Goal: Task Accomplishment & Management: Manage account settings

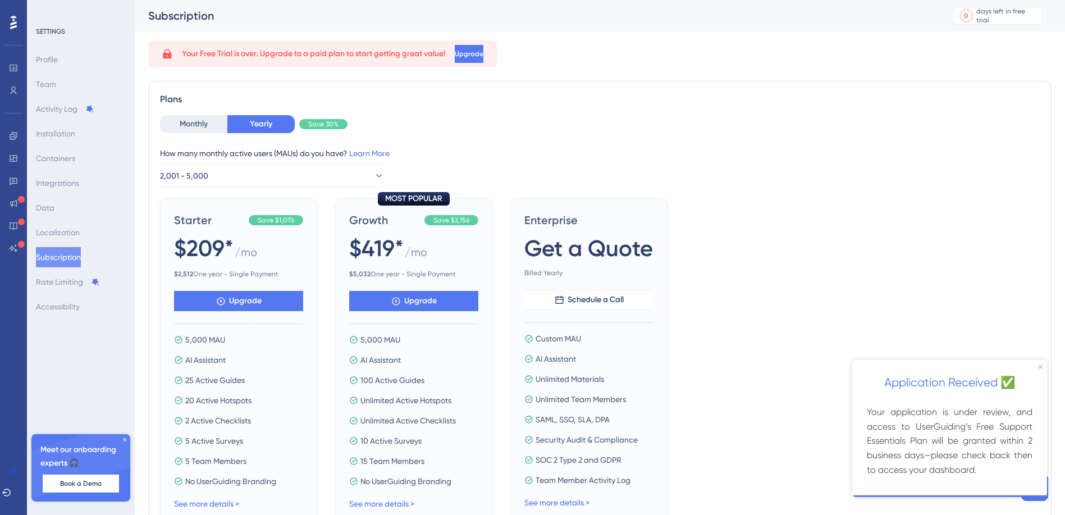
click at [13, 22] on icon at bounding box center [13, 22] width 7 height 15
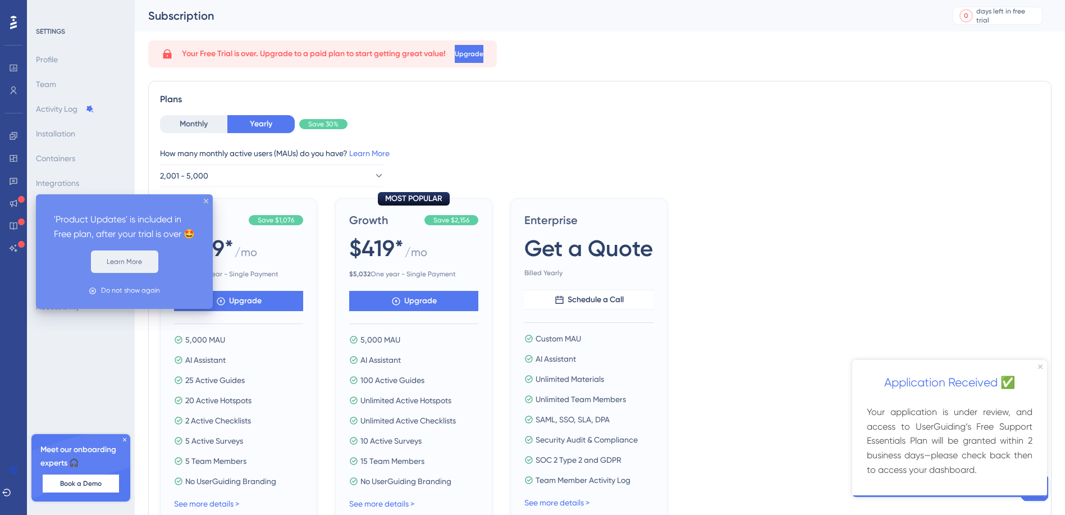
click at [135, 273] on button "Learn More" at bounding box center [124, 261] width 67 height 22
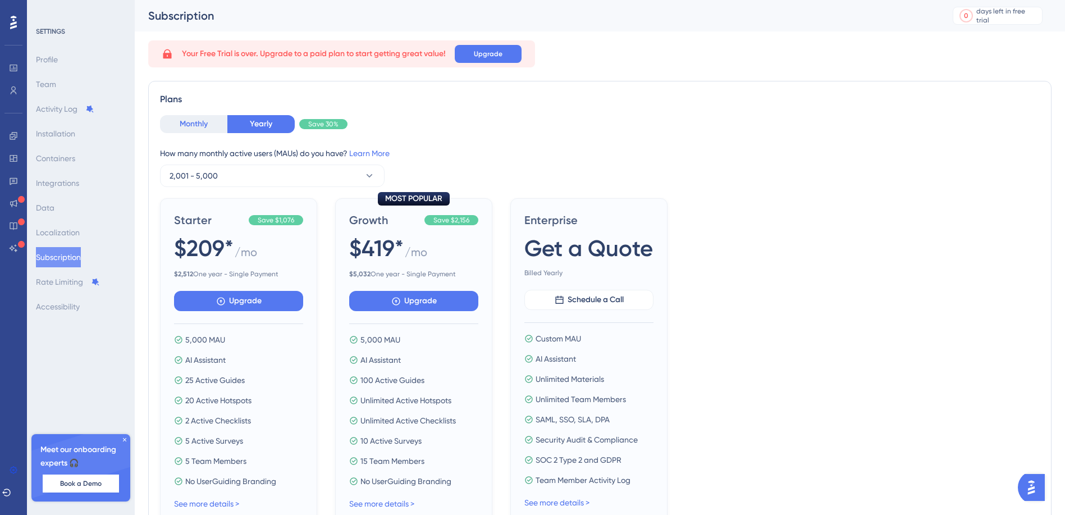
click at [194, 126] on button "Monthly" at bounding box center [193, 124] width 67 height 18
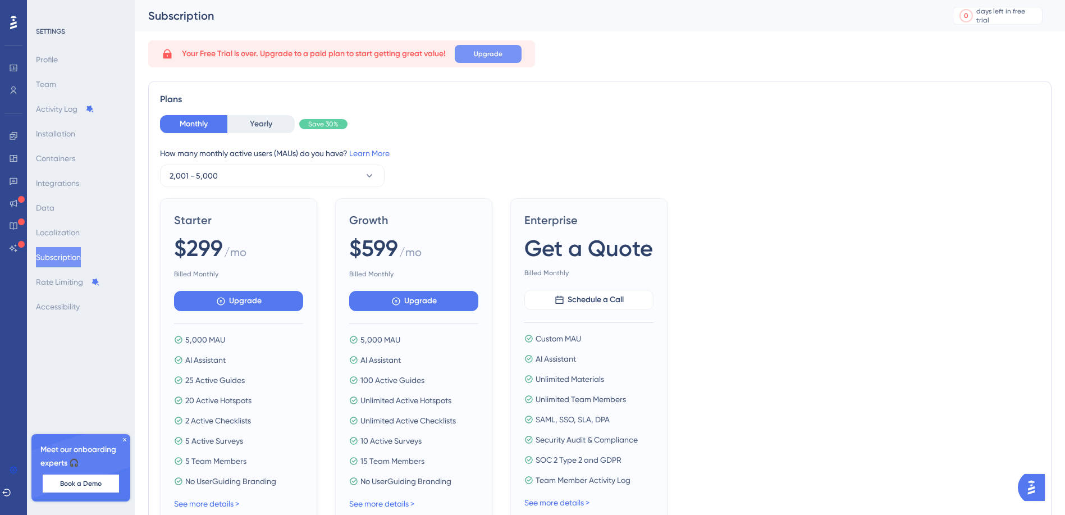
click at [487, 60] on button "Upgrade" at bounding box center [488, 54] width 67 height 18
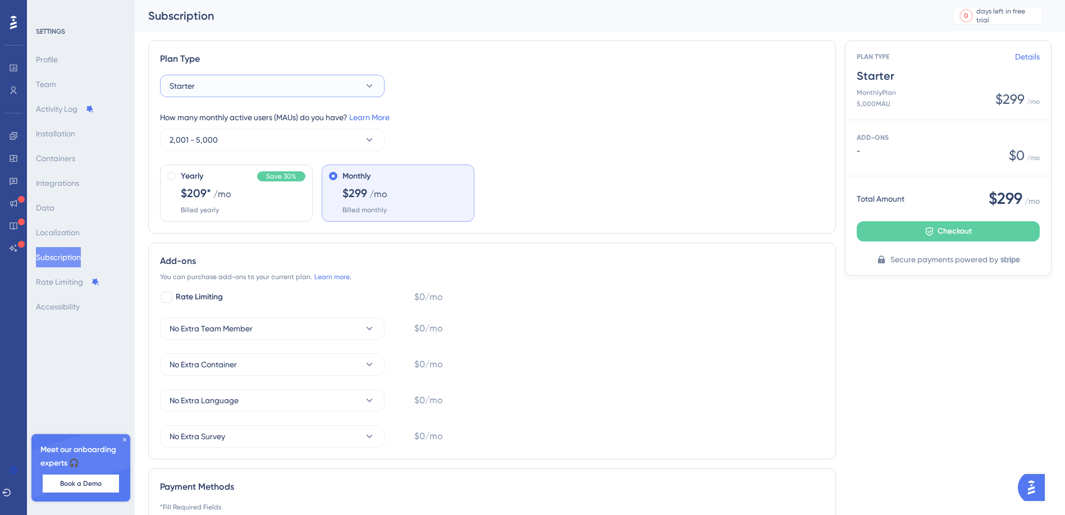
click at [301, 86] on button "Starter" at bounding box center [272, 86] width 225 height 22
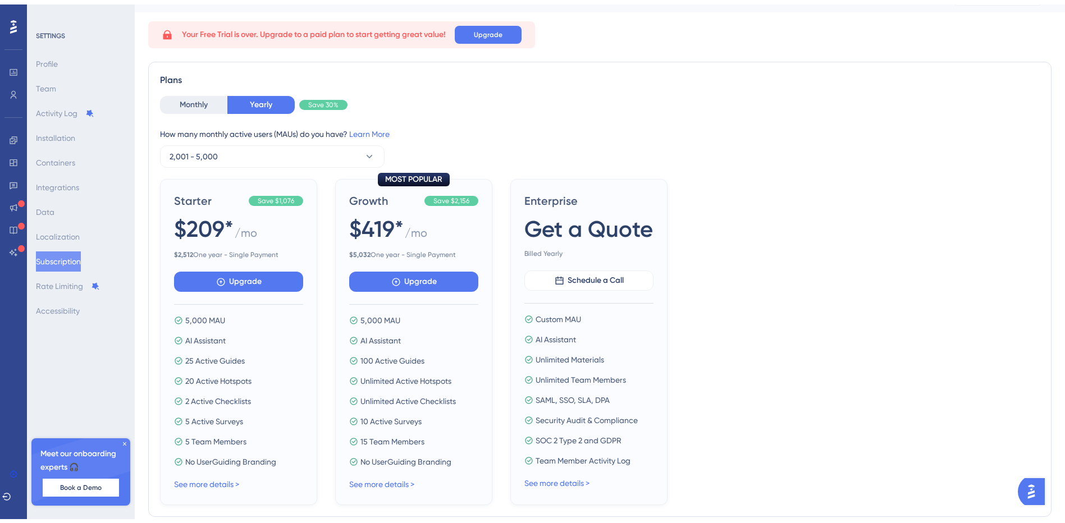
scroll to position [381, 0]
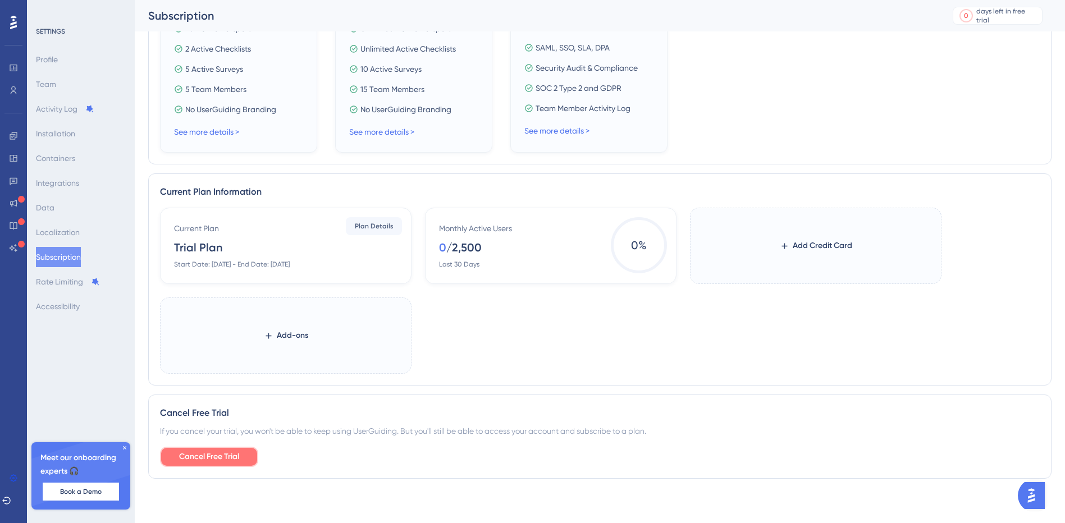
click at [199, 452] on span "Cancel Free Trial" at bounding box center [209, 456] width 60 height 13
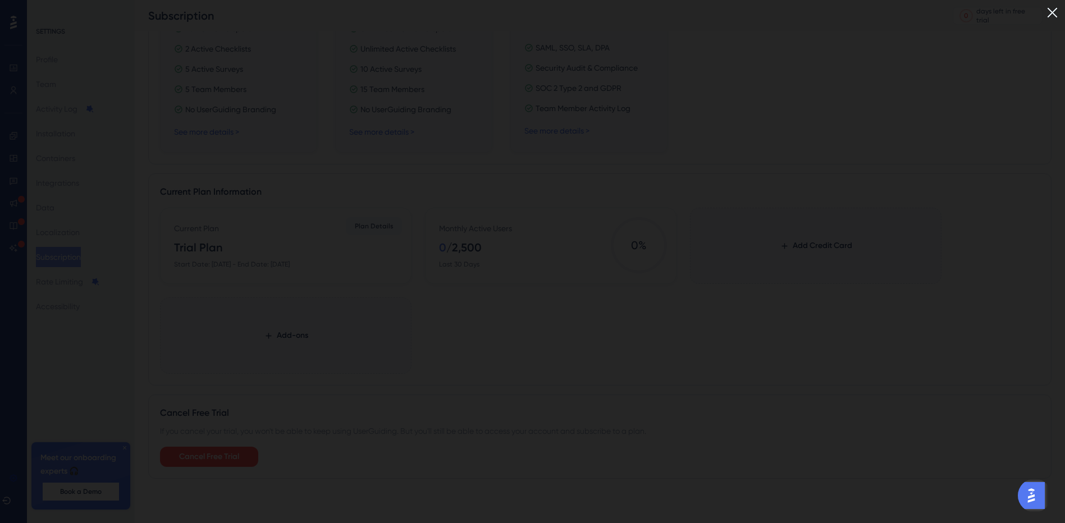
click at [1061, 6] on img at bounding box center [1052, 12] width 19 height 19
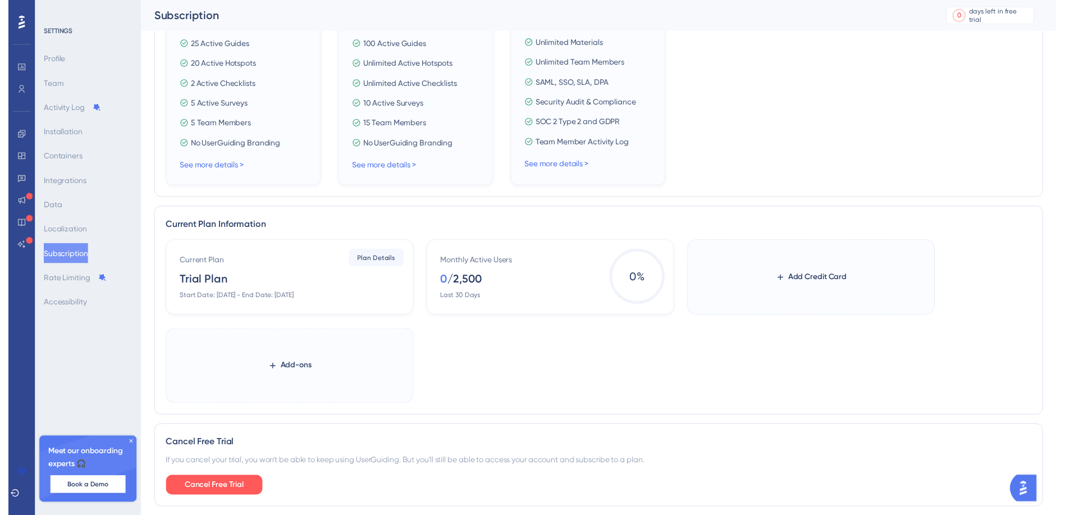
scroll to position [0, 0]
